Goal: Transaction & Acquisition: Purchase product/service

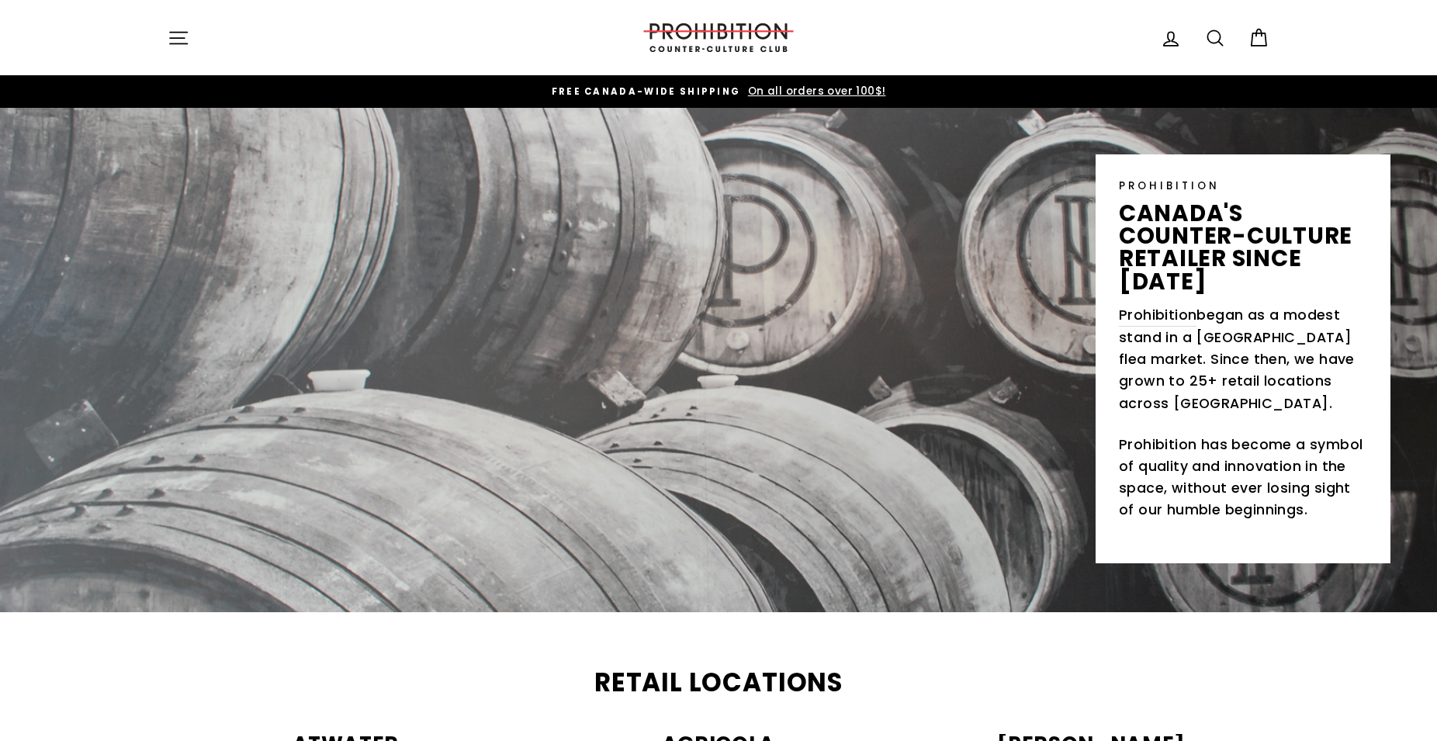
scroll to position [2, 0]
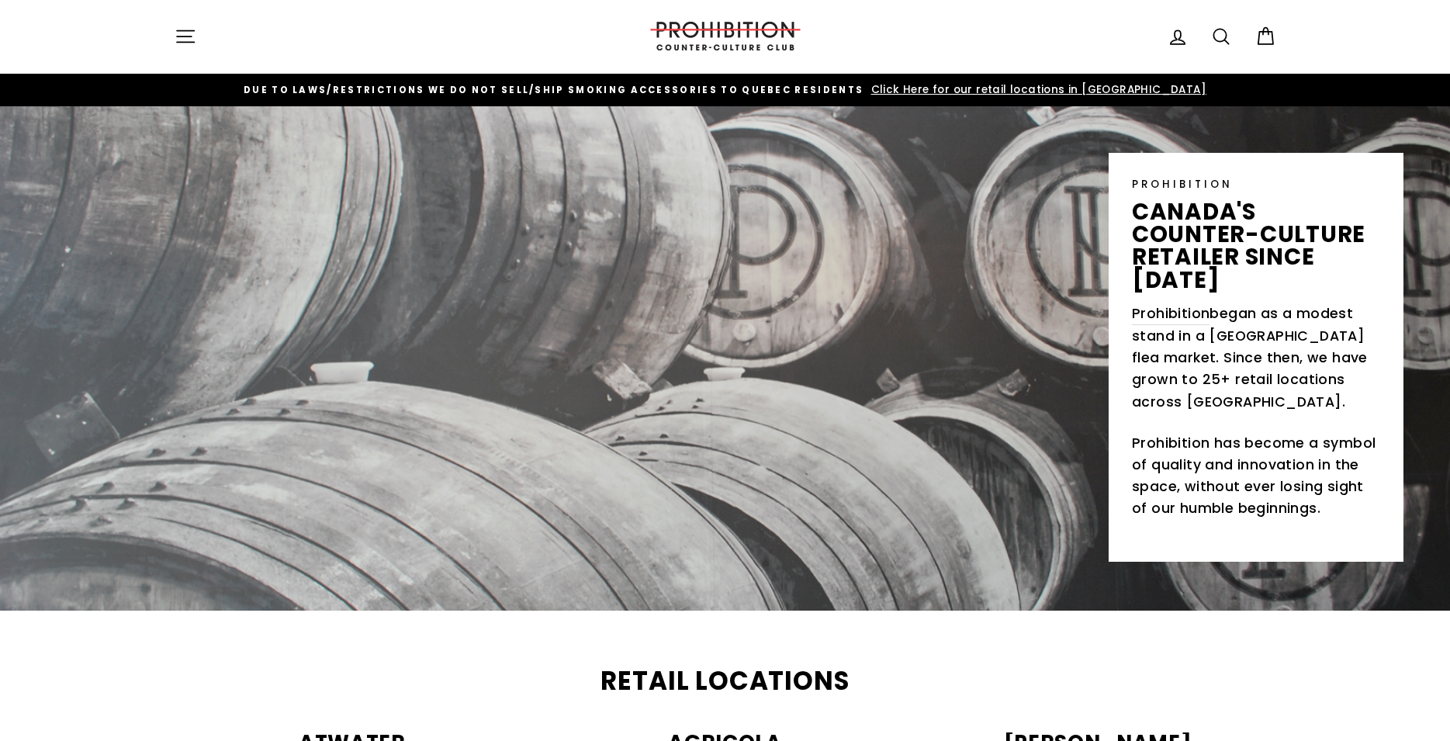
click at [942, 137] on icon "button" at bounding box center [944, 141] width 22 height 22
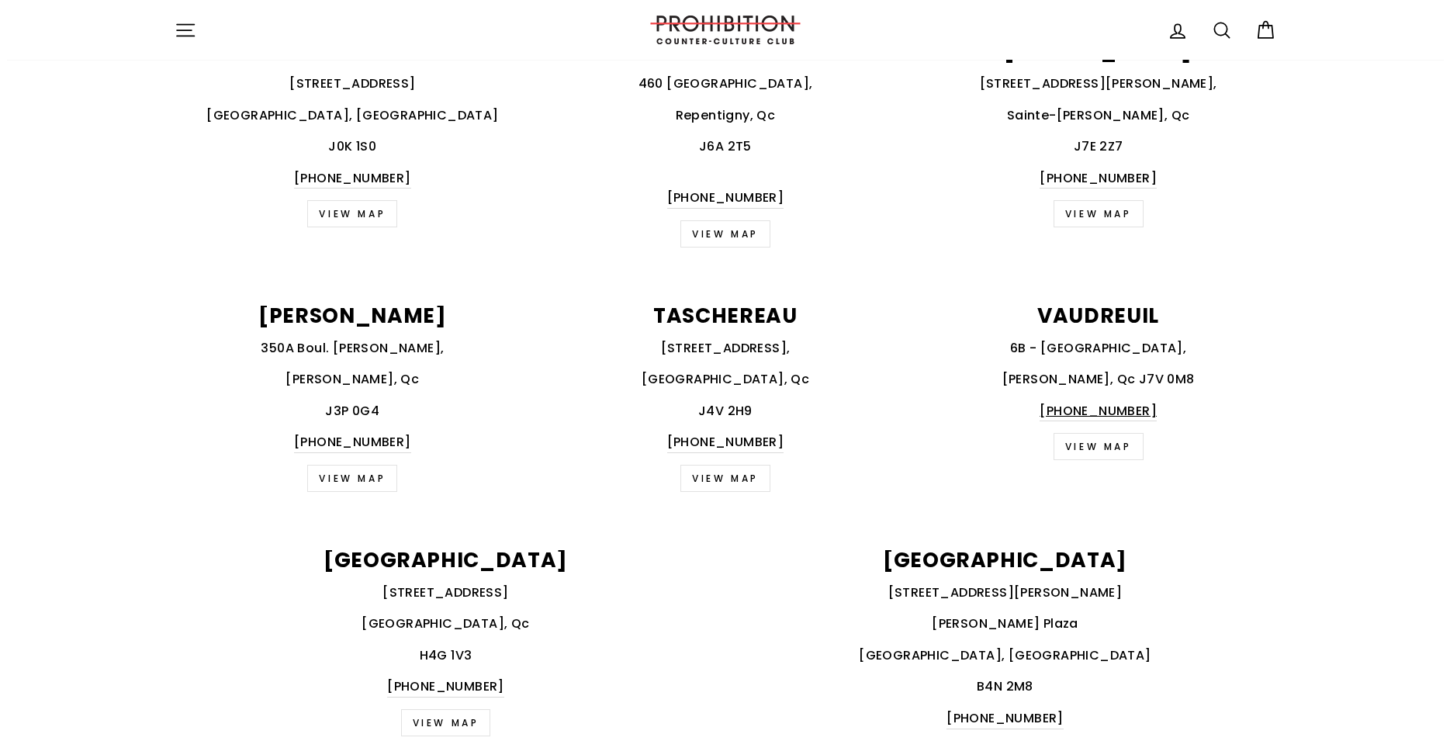
scroll to position [1822, 0]
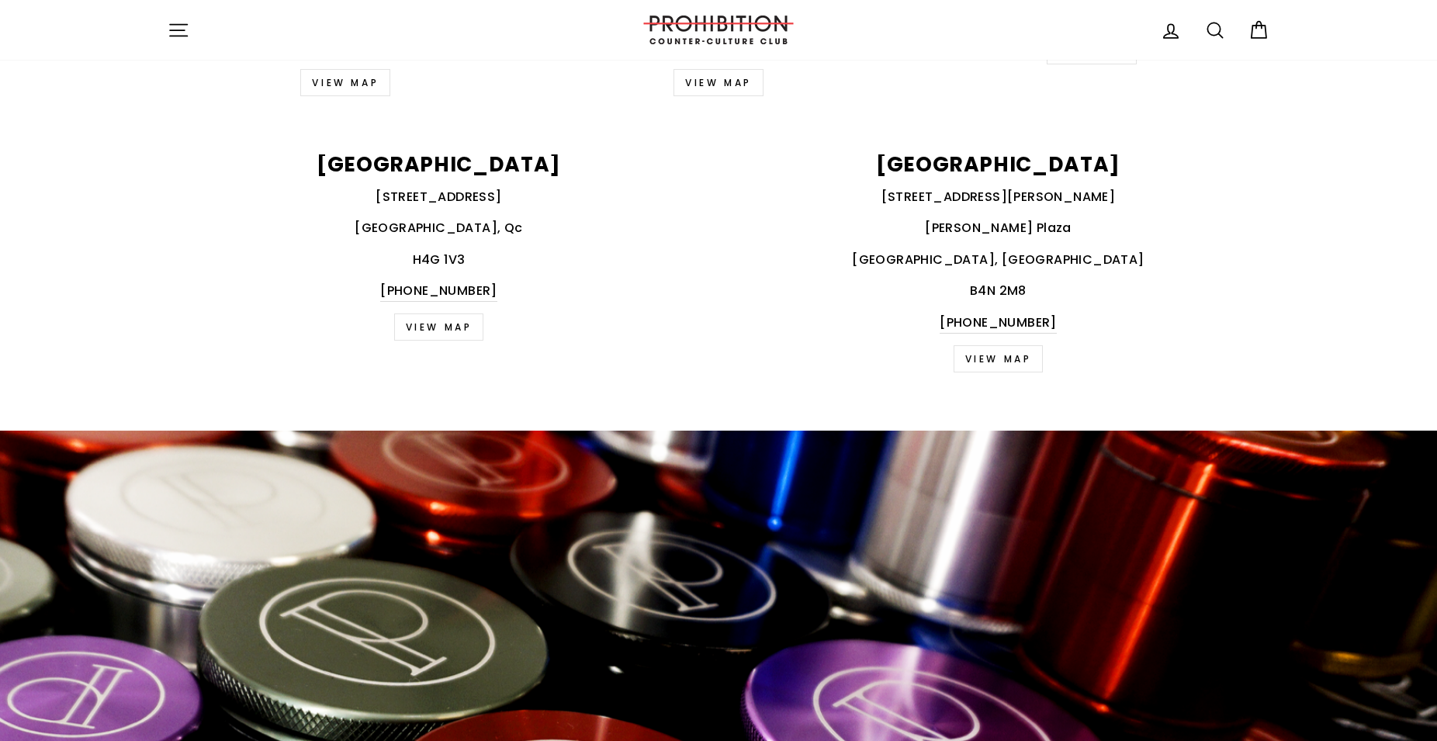
click at [181, 34] on icon "button" at bounding box center [179, 30] width 22 height 22
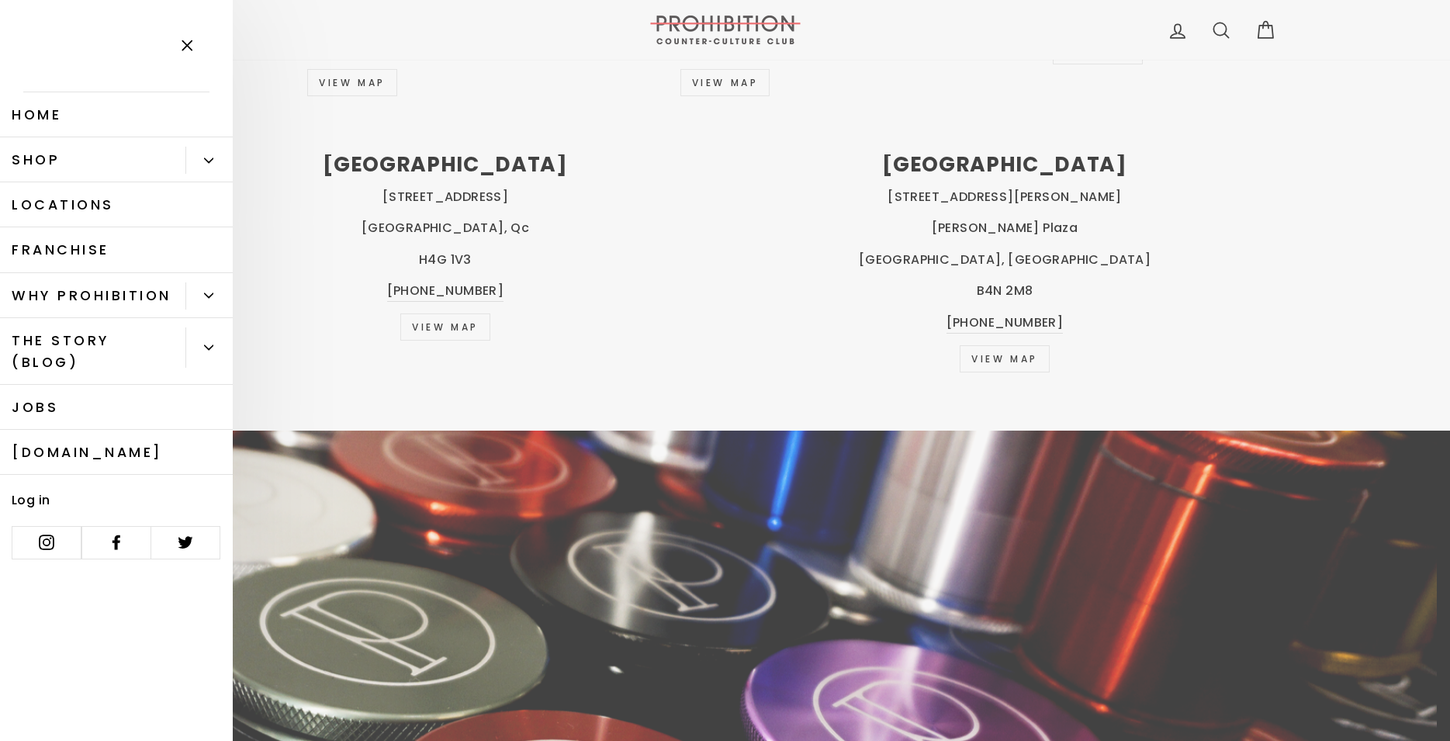
click at [203, 158] on button "Primary" at bounding box center [208, 160] width 47 height 27
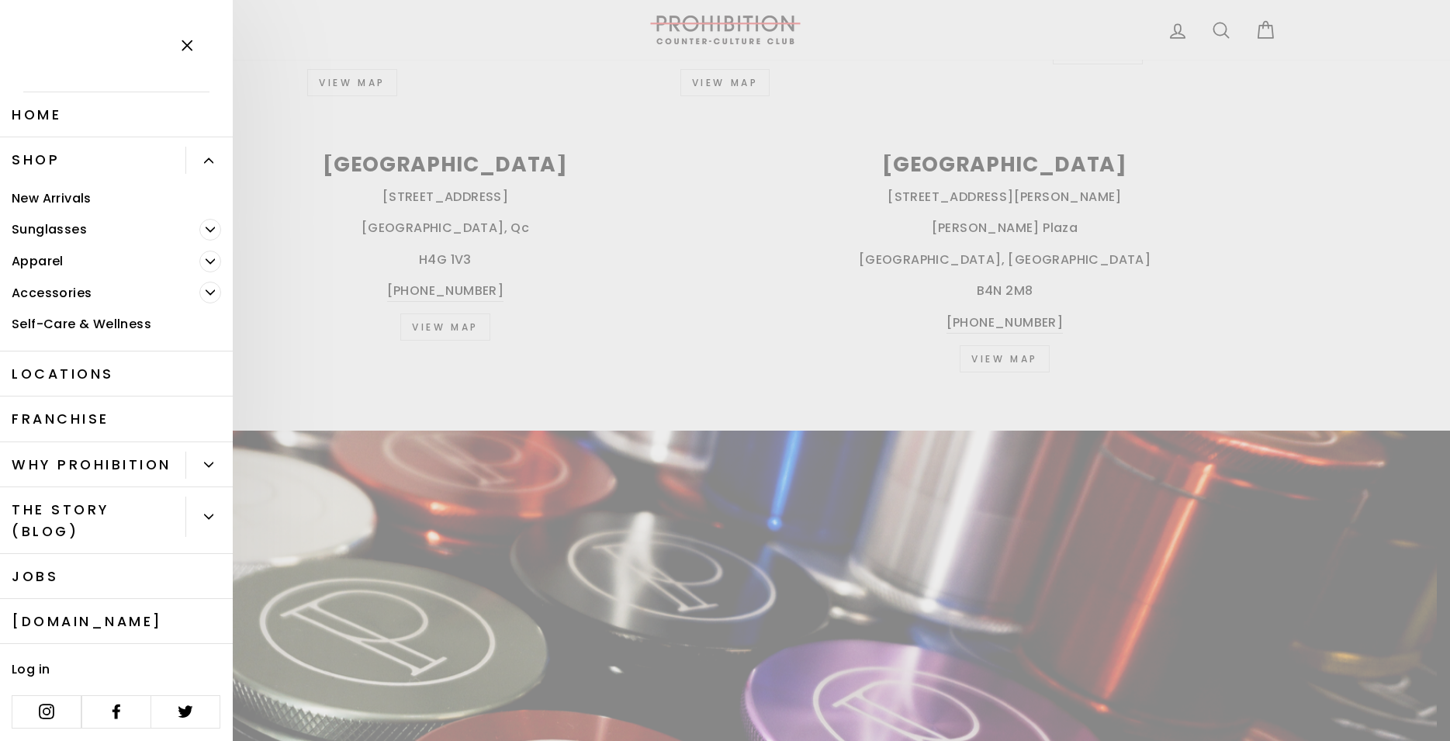
click at [117, 320] on link "Self-Care & Wellness" at bounding box center [116, 325] width 233 height 32
click at [72, 196] on link "New Arrivals" at bounding box center [116, 198] width 233 height 32
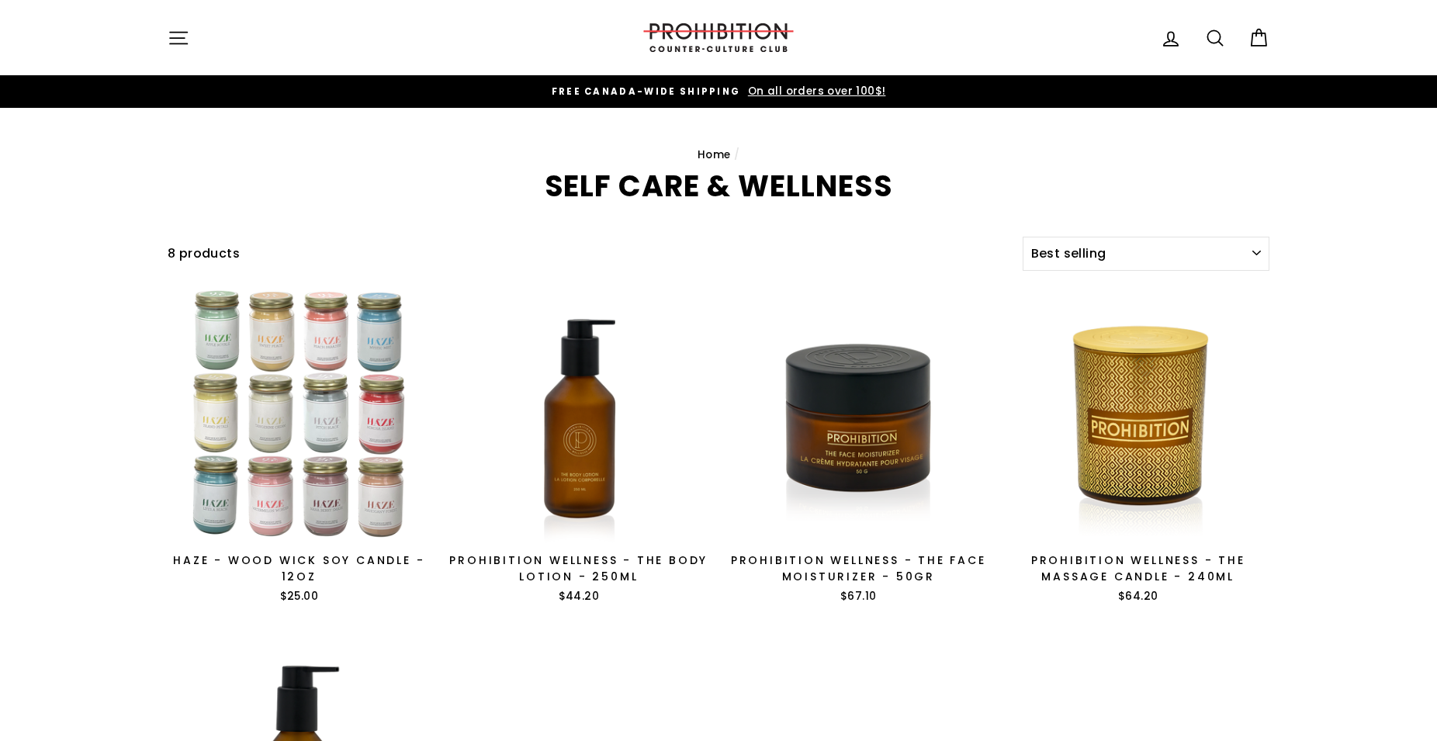
select select "best-selling"
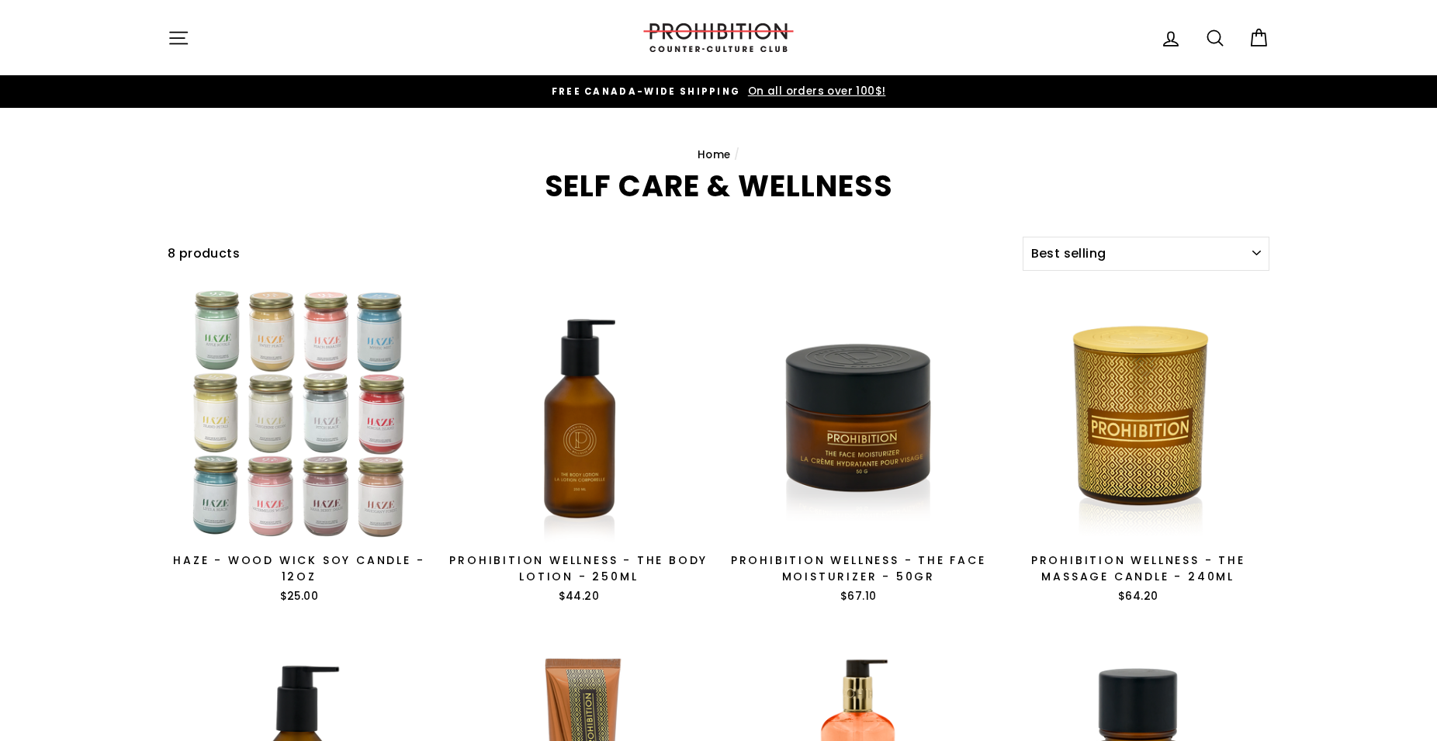
click at [1211, 31] on icon at bounding box center [1214, 37] width 15 height 15
type input "pouches"
click at [168, 12] on button "Search" at bounding box center [184, 38] width 33 height 52
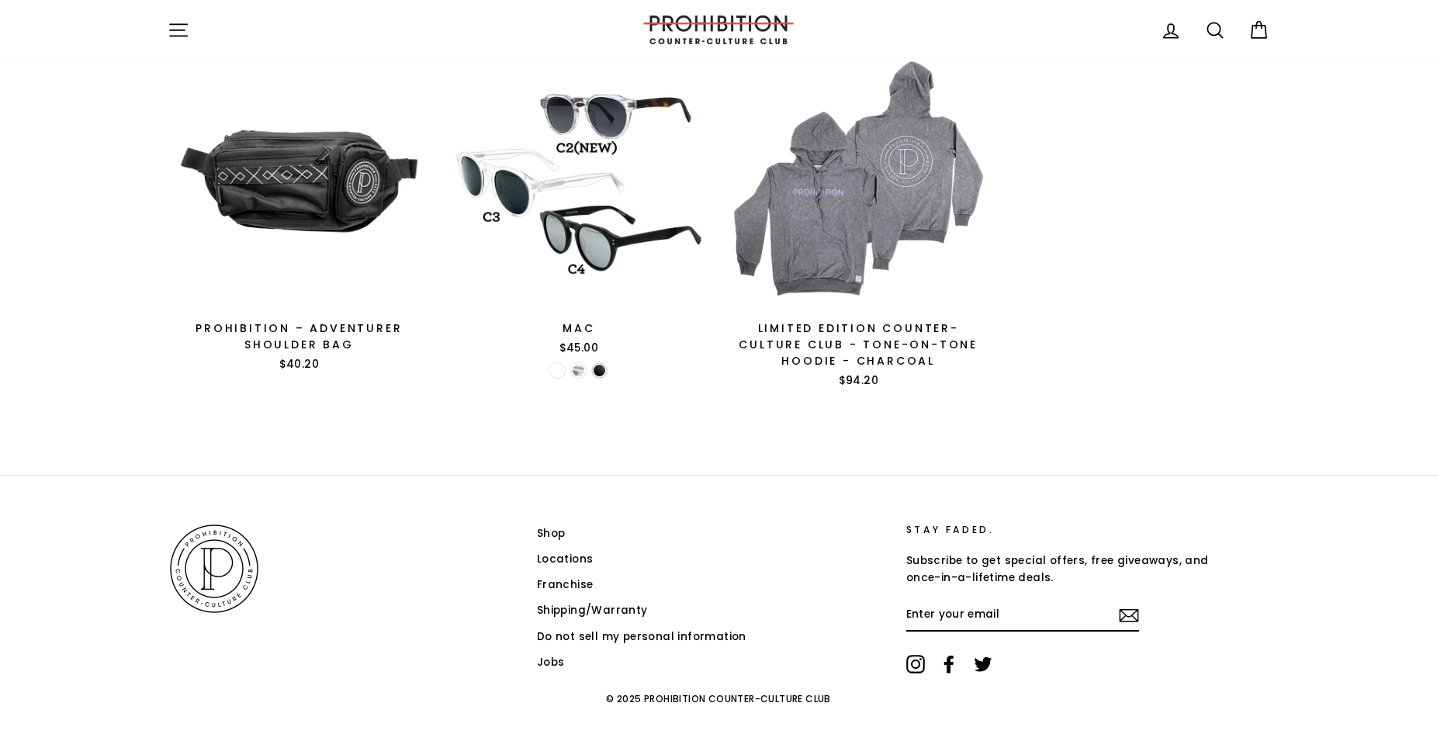
scroll to position [707, 0]
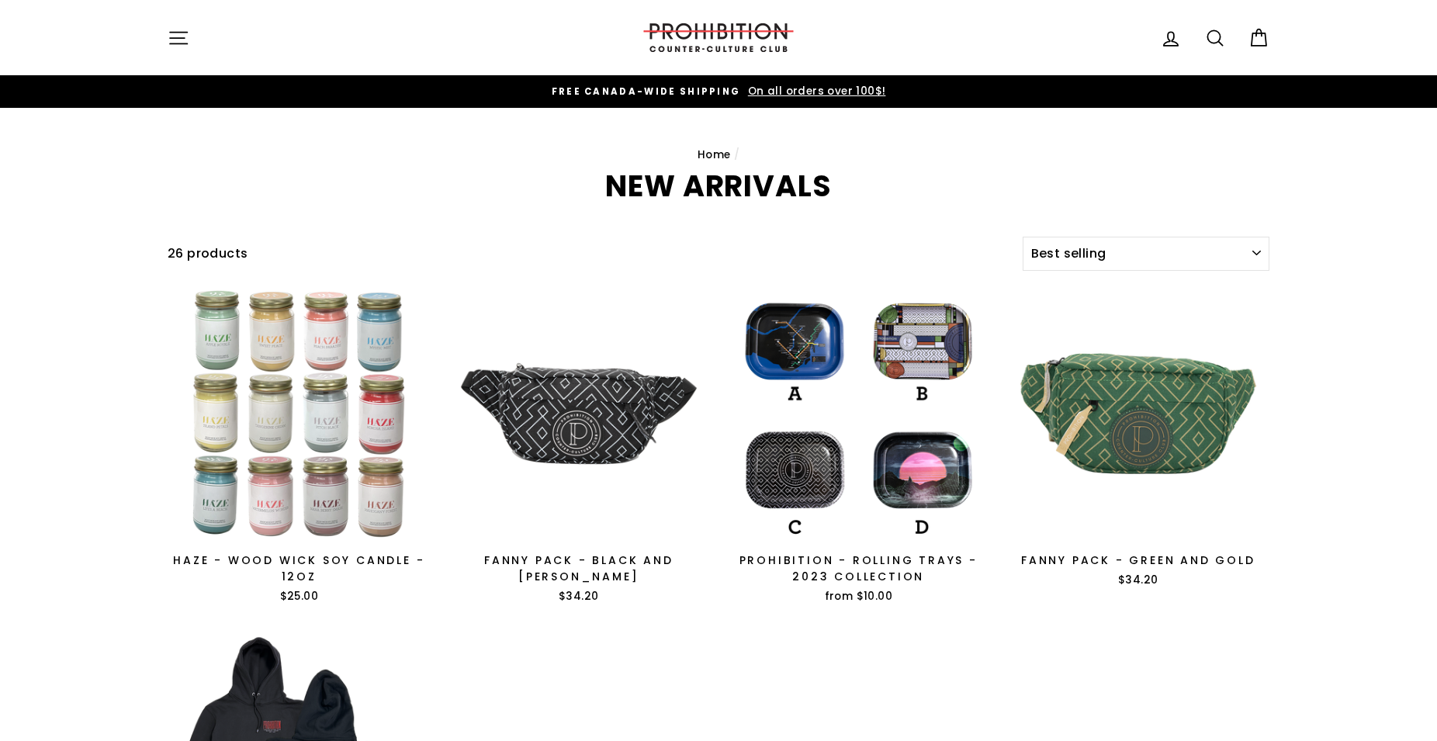
select select "best-selling"
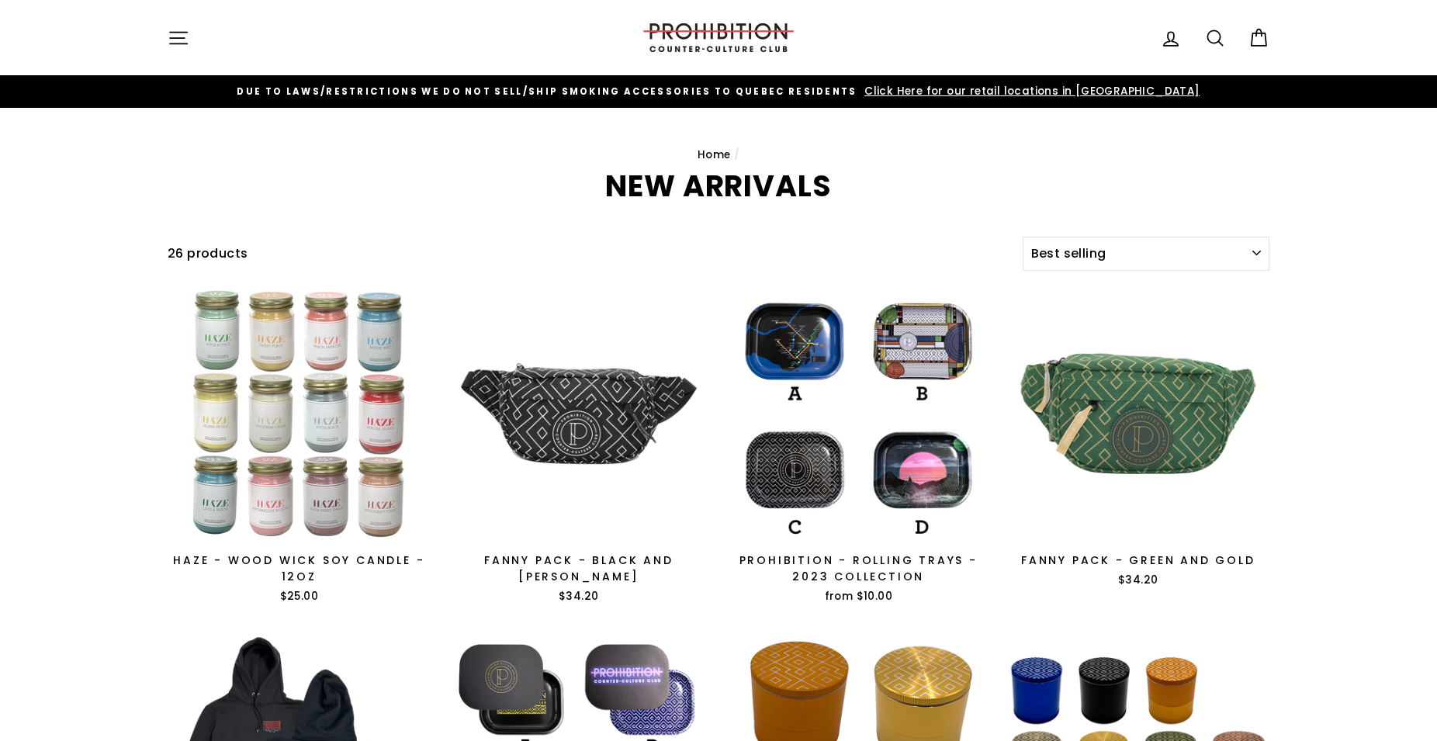
click at [181, 33] on icon "button" at bounding box center [178, 38] width 17 height 12
